Goal: Information Seeking & Learning: Learn about a topic

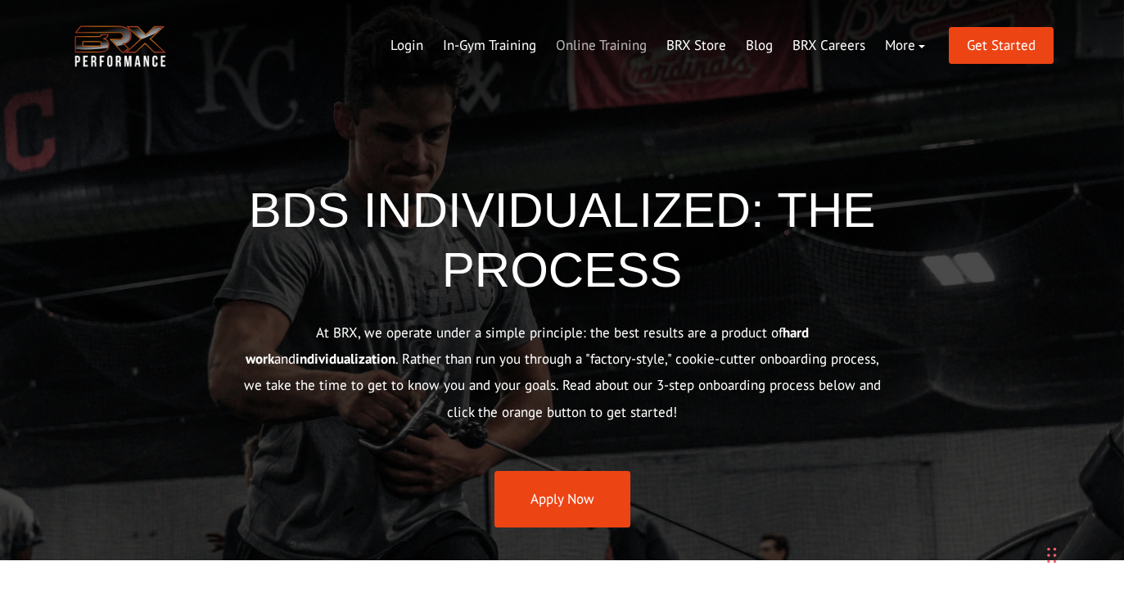
click at [594, 47] on link "Online Training" at bounding box center [601, 45] width 111 height 39
